Goal: Entertainment & Leisure: Consume media (video, audio)

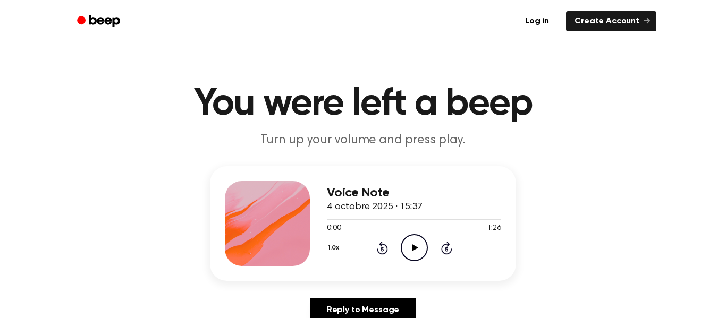
click at [408, 250] on icon "Play Audio" at bounding box center [414, 247] width 27 height 27
click at [411, 245] on icon "Play Audio" at bounding box center [414, 247] width 27 height 27
click at [417, 255] on icon "Play Audio" at bounding box center [414, 247] width 27 height 27
